Goal: Information Seeking & Learning: Learn about a topic

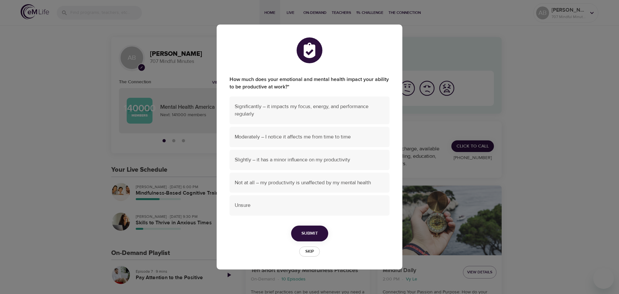
click at [305, 251] on span "Skip" at bounding box center [309, 251] width 14 height 7
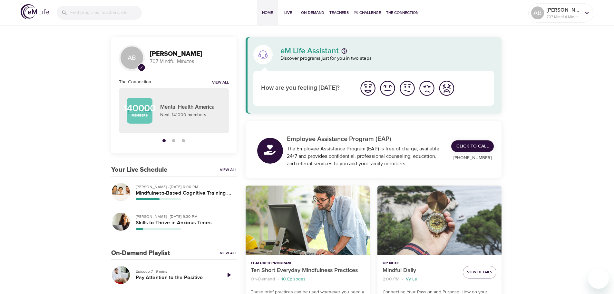
click at [148, 194] on h5 "Mindfulness-Based Cognitive Training (MBCT)" at bounding box center [184, 193] width 96 height 7
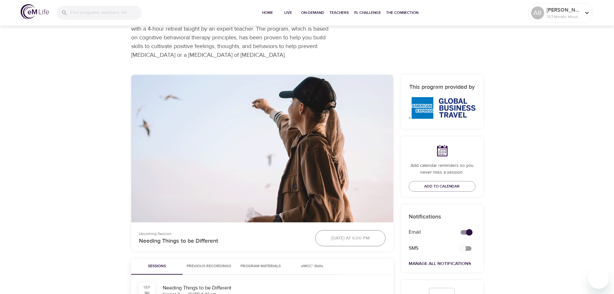
scroll to position [193, 0]
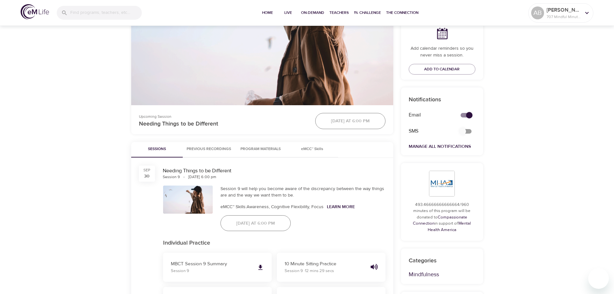
click at [226, 150] on span "Previous Recordings" at bounding box center [209, 149] width 44 height 7
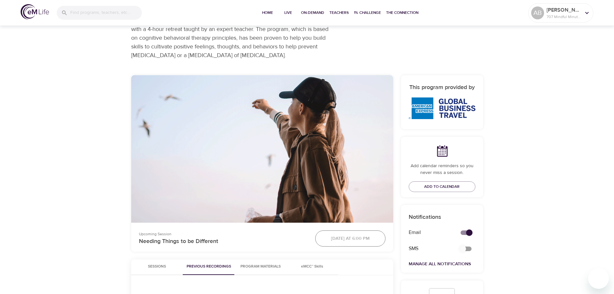
scroll to position [64, 0]
